Goal: Obtain resource: Obtain resource

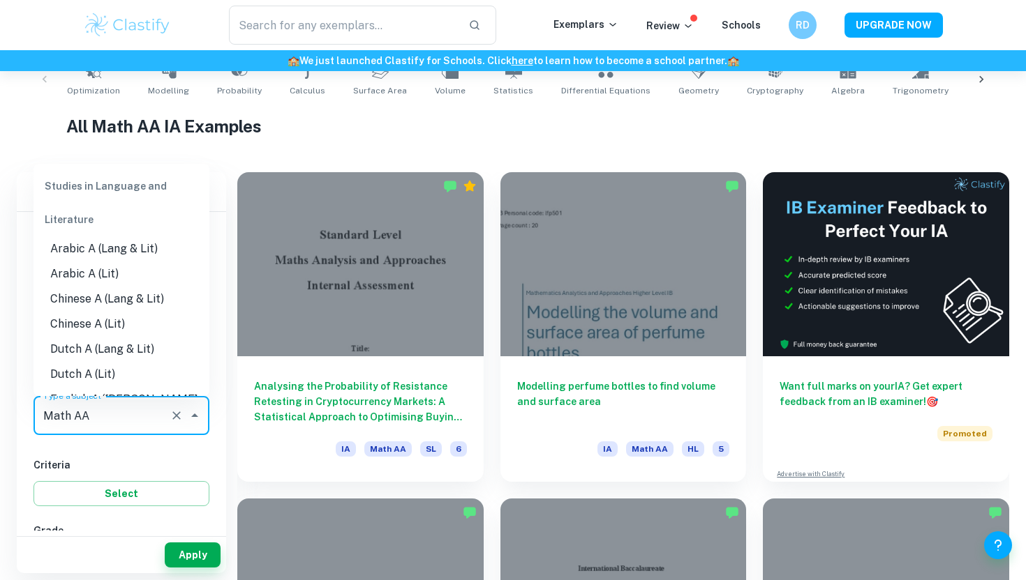
scroll to position [1732, 0]
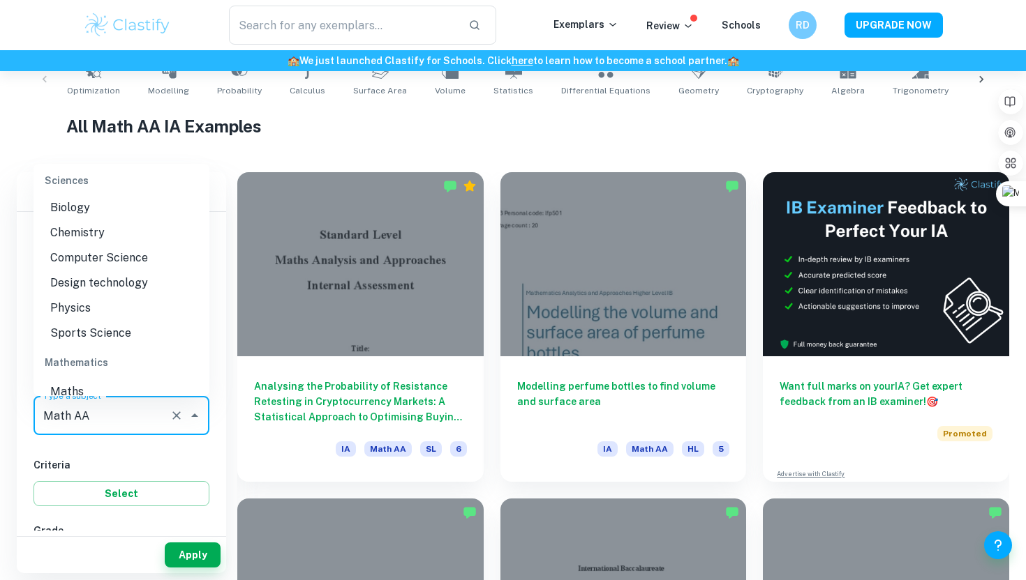
click at [119, 405] on li "Math AA" at bounding box center [121, 417] width 176 height 25
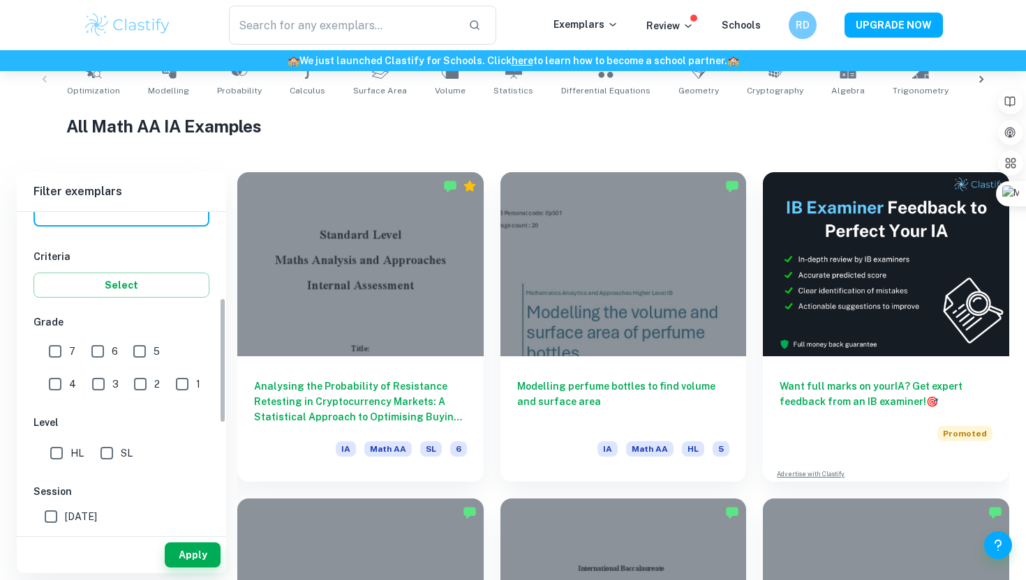
scroll to position [219, 0]
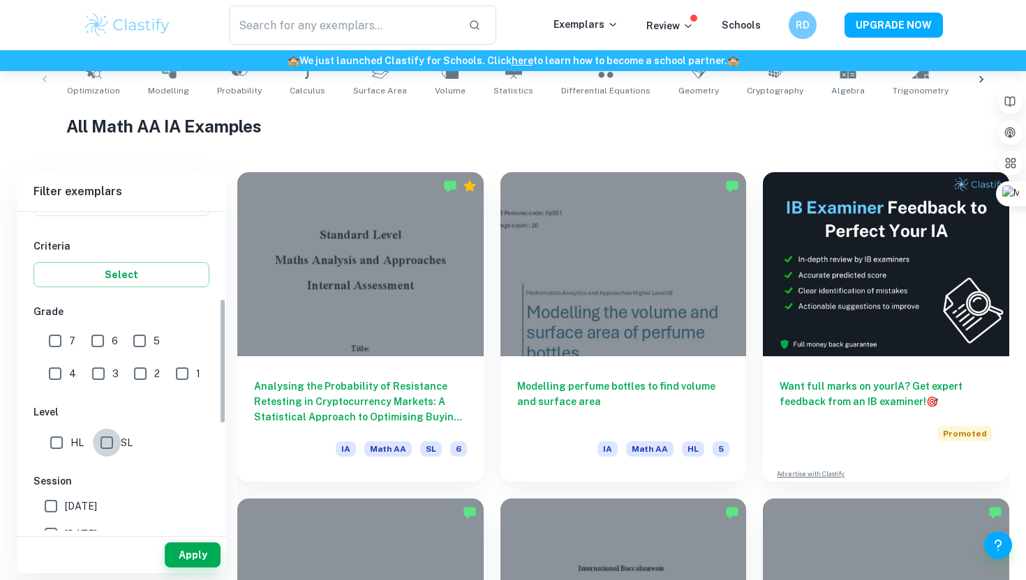
click at [109, 443] on input "SL" at bounding box center [107, 443] width 28 height 28
checkbox input "true"
click at [53, 337] on input "7" at bounding box center [55, 341] width 28 height 28
checkbox input "true"
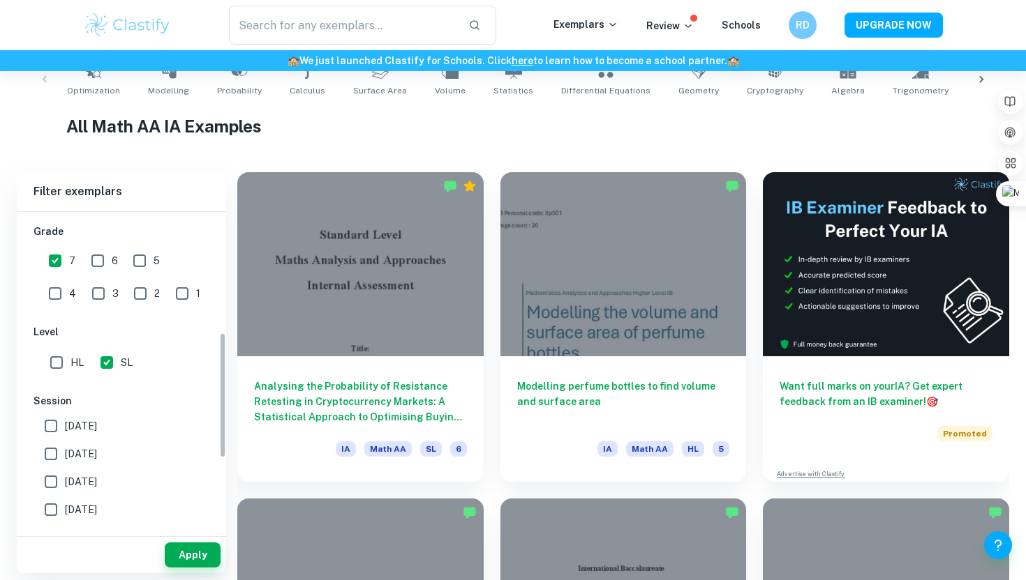
scroll to position [306, 0]
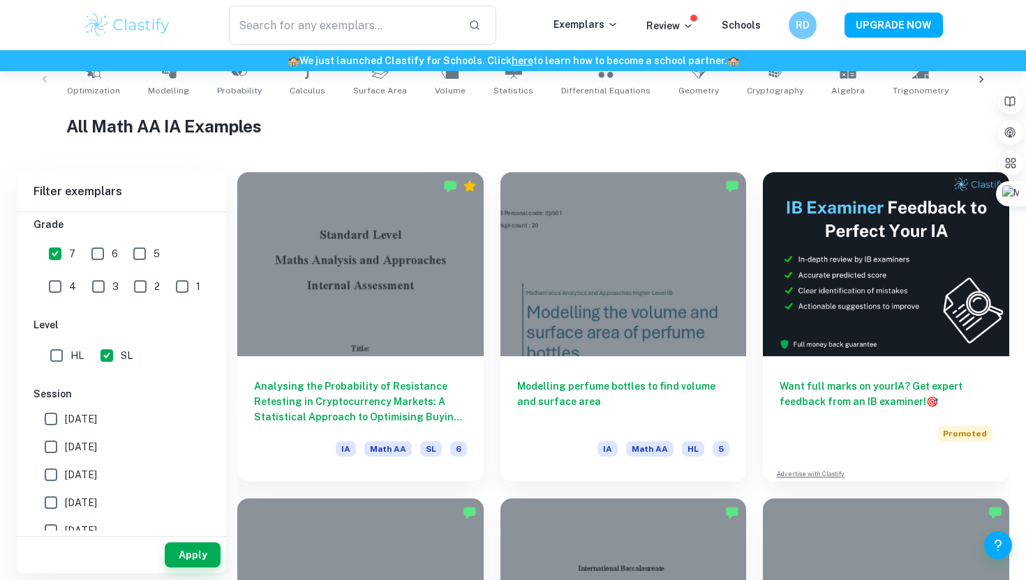
click at [49, 421] on input "[DATE]" at bounding box center [51, 419] width 28 height 28
click at [49, 432] on input "[DATE]" at bounding box center [51, 419] width 28 height 28
checkbox input "false"
click at [49, 444] on input "[DATE]" at bounding box center [51, 447] width 28 height 28
checkbox input "true"
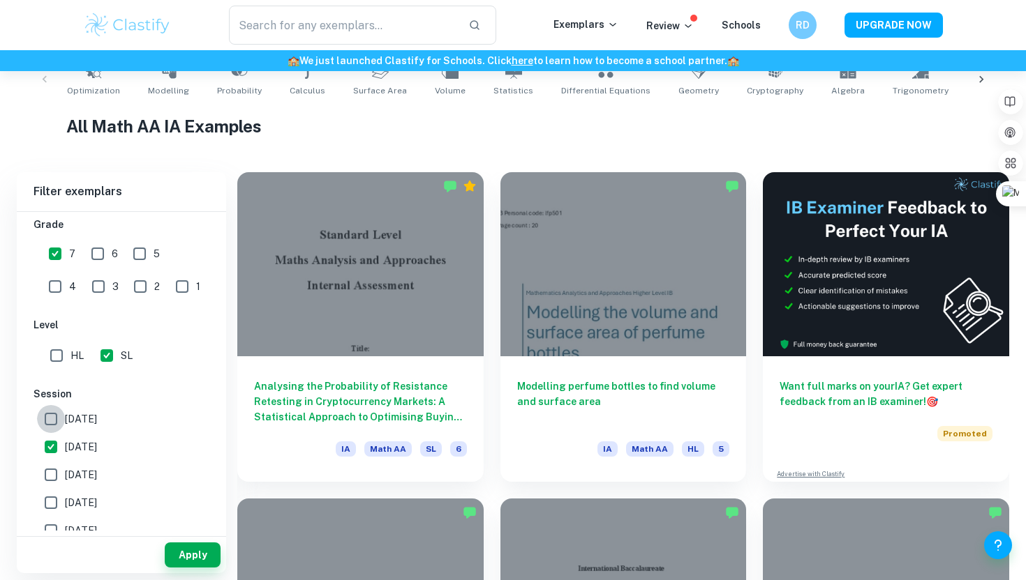
click at [49, 422] on input "[DATE]" at bounding box center [51, 419] width 28 height 28
checkbox input "true"
click at [50, 480] on input "[DATE]" at bounding box center [51, 475] width 28 height 28
checkbox input "true"
click at [53, 514] on input "[DATE]" at bounding box center [51, 503] width 28 height 28
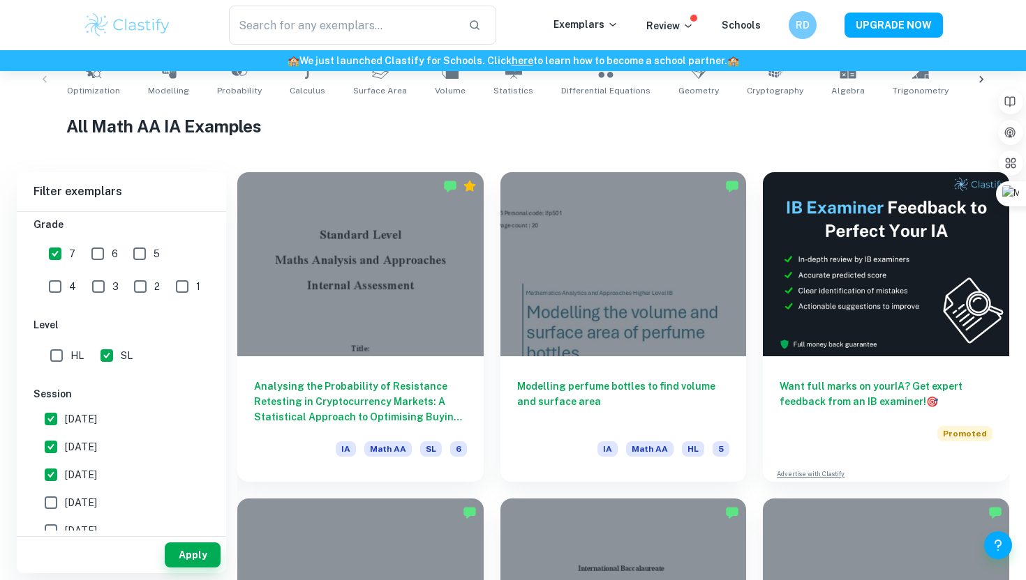
checkbox input "true"
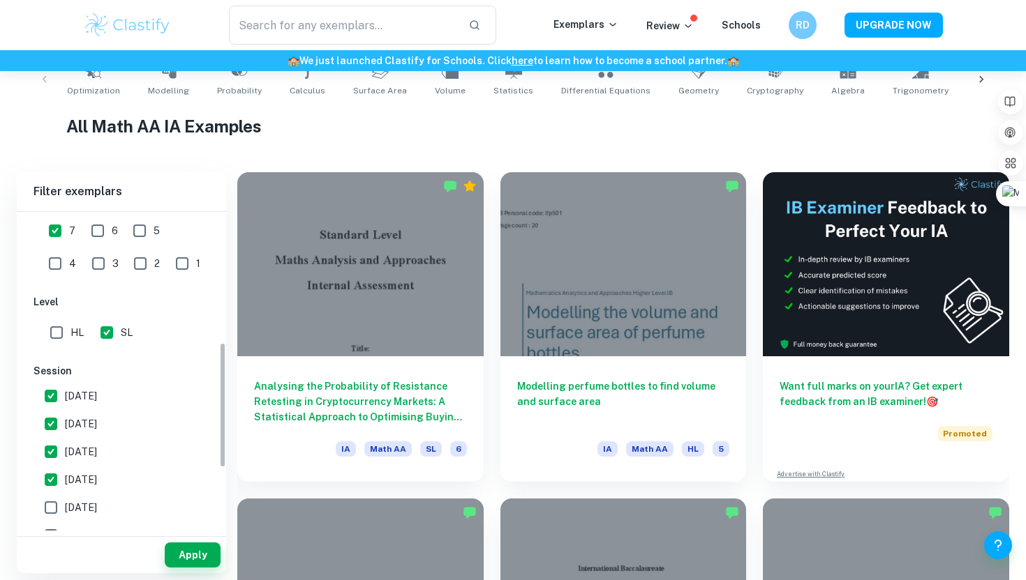
scroll to position [331, 0]
click at [58, 499] on input "[DATE]" at bounding box center [51, 506] width 28 height 28
checkbox input "true"
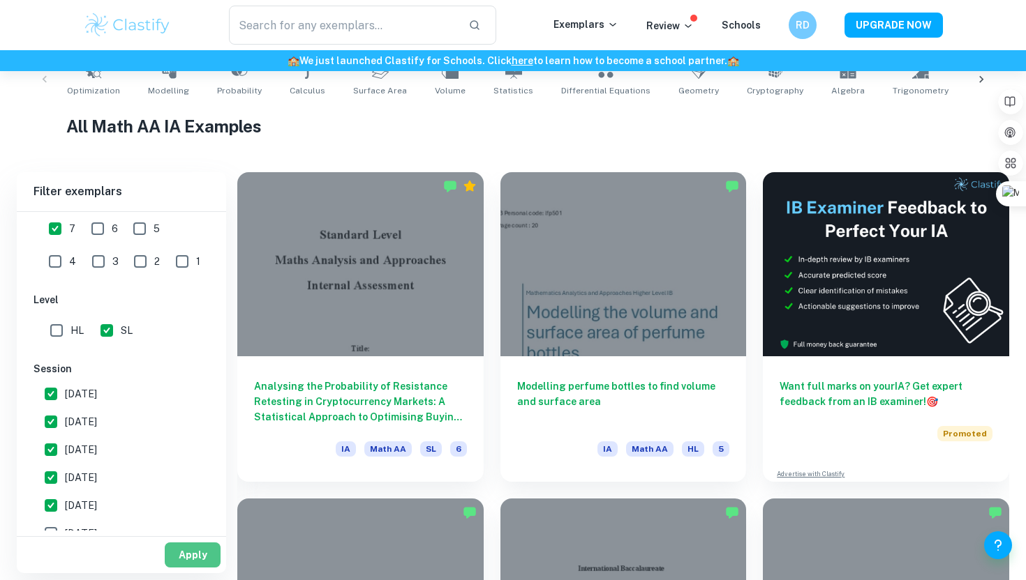
click at [181, 553] on button "Apply" at bounding box center [193, 555] width 56 height 25
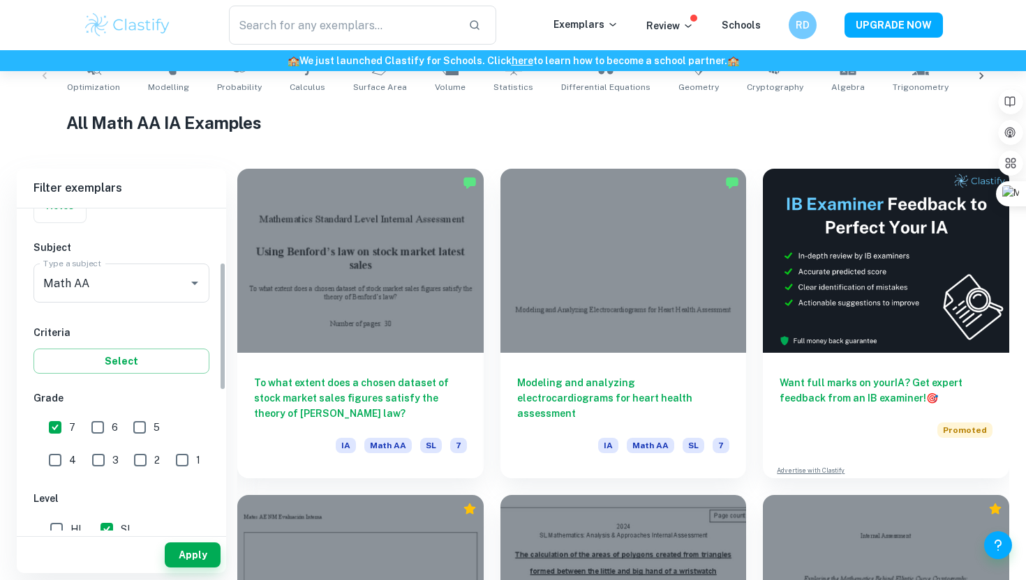
scroll to position [135, 0]
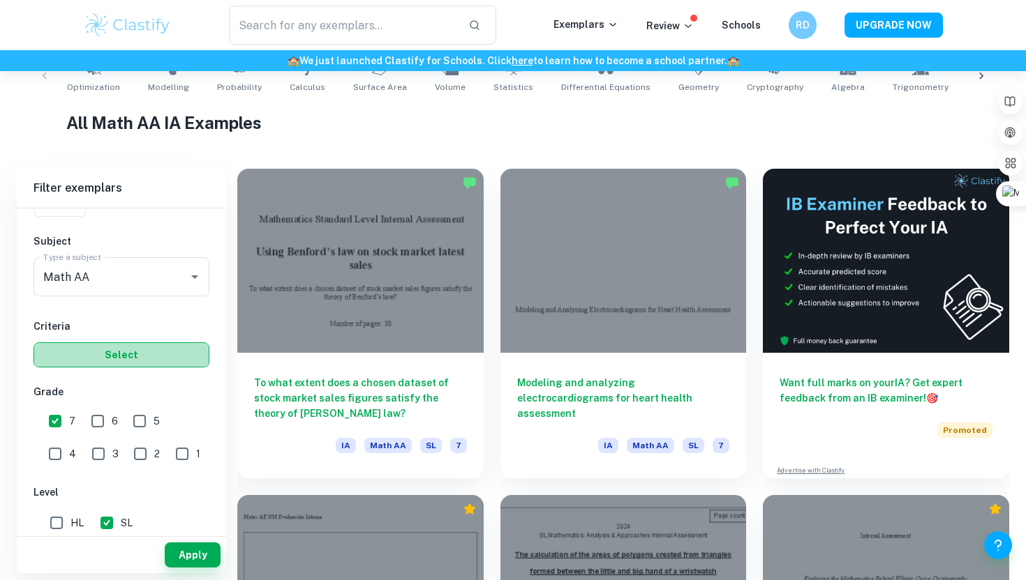
click at [137, 367] on button "Select" at bounding box center [121, 355] width 176 height 25
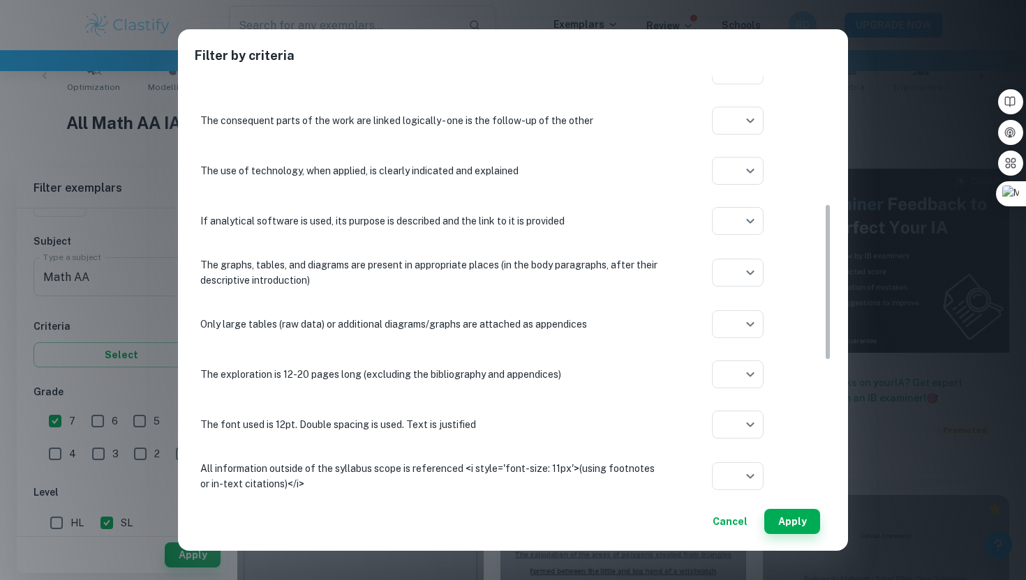
scroll to position [340, 0]
